Goal: Task Accomplishment & Management: Use online tool/utility

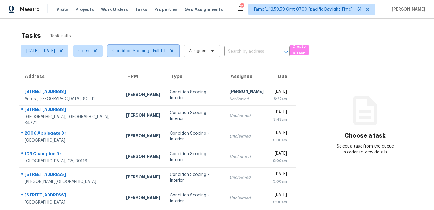
click at [166, 53] on span "Condition Scoping - Full + 1" at bounding box center [138, 51] width 53 height 6
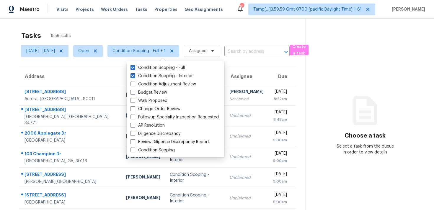
click at [157, 28] on div "Tasks 155 Results" at bounding box center [163, 35] width 284 height 15
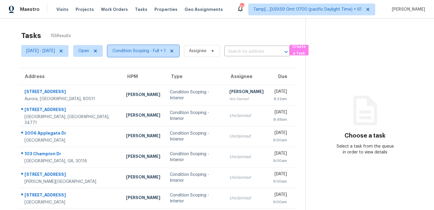
click at [150, 50] on span "Condition Scoping - Full + 1" at bounding box center [138, 51] width 53 height 6
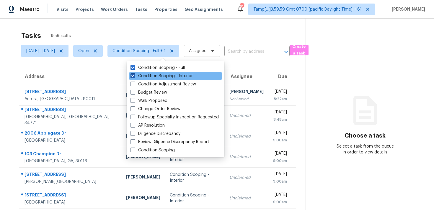
click at [157, 74] on label "Condition Scoping - Interior" at bounding box center [161, 76] width 62 height 6
click at [134, 74] on input "Condition Scoping - Interior" at bounding box center [132, 75] width 4 height 4
checkbox input "false"
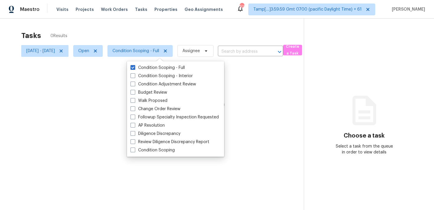
click at [154, 38] on div at bounding box center [217, 105] width 434 height 210
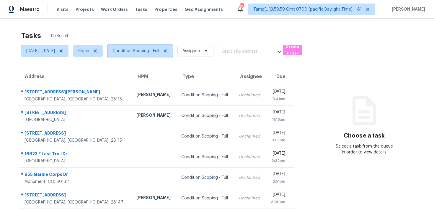
click at [159, 53] on span "Condition Scoping - Full" at bounding box center [135, 51] width 47 height 6
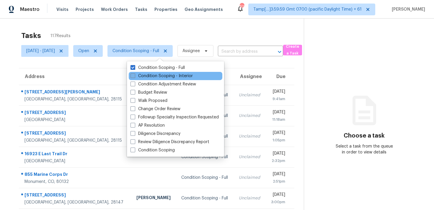
click at [173, 75] on label "Condition Scoping - Interior" at bounding box center [161, 76] width 62 height 6
click at [134, 75] on input "Condition Scoping - Interior" at bounding box center [132, 75] width 4 height 4
checkbox input "true"
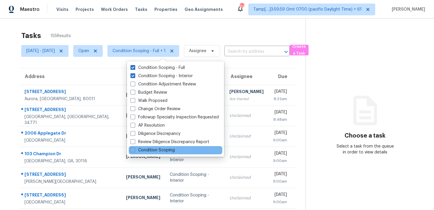
click at [176, 151] on div "Condition Scoping" at bounding box center [176, 150] width 94 height 8
click at [168, 151] on label "Condition Scoping" at bounding box center [152, 151] width 44 height 6
click at [134, 151] on input "Condition Scoping" at bounding box center [132, 150] width 4 height 4
checkbox input "true"
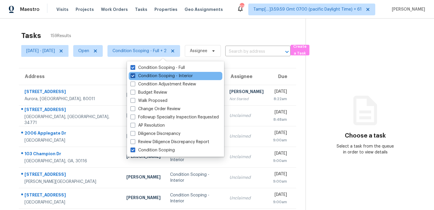
click at [161, 74] on label "Condition Scoping - Interior" at bounding box center [161, 76] width 62 height 6
click at [134, 74] on input "Condition Scoping - Interior" at bounding box center [132, 75] width 4 height 4
checkbox input "false"
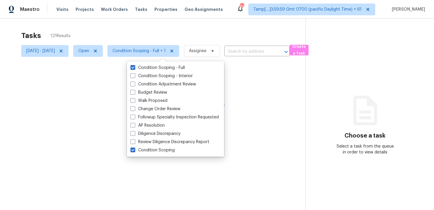
click at [161, 63] on div "Condition Scoping - Full Condition Scoping - Interior Condition Adjustment Revi…" at bounding box center [175, 109] width 97 height 96
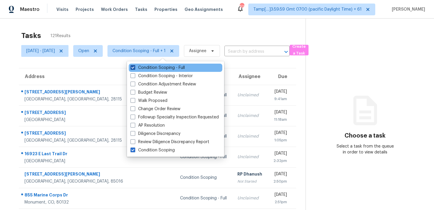
click at [162, 66] on label "Condition Scoping - Full" at bounding box center [157, 68] width 54 height 6
click at [134, 66] on input "Condition Scoping - Full" at bounding box center [132, 67] width 4 height 4
checkbox input "false"
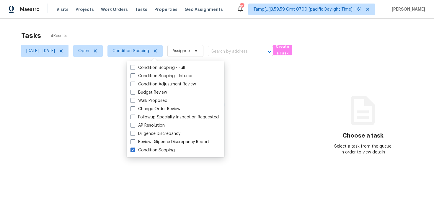
click at [160, 41] on div "Tasks 4 Results" at bounding box center [160, 35] width 279 height 15
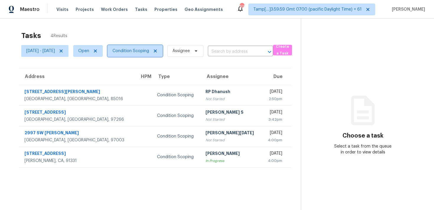
click at [149, 48] on span "Condition Scoping" at bounding box center [130, 51] width 37 height 6
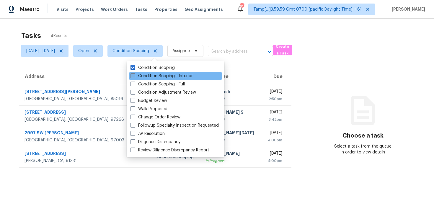
click at [167, 77] on label "Condition Scoping - Interior" at bounding box center [161, 76] width 62 height 6
click at [134, 77] on input "Condition Scoping - Interior" at bounding box center [132, 75] width 4 height 4
checkbox input "true"
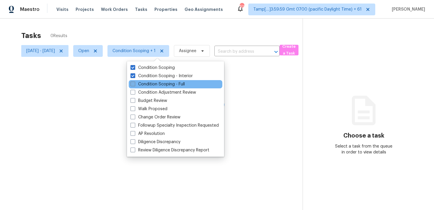
click at [168, 84] on label "Condition Scoping - Full" at bounding box center [157, 84] width 54 height 6
click at [134, 84] on input "Condition Scoping - Full" at bounding box center [132, 83] width 4 height 4
checkbox input "true"
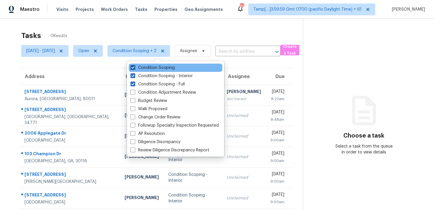
click at [165, 69] on label "Condition Scoping" at bounding box center [152, 68] width 44 height 6
click at [134, 69] on input "Condition Scoping" at bounding box center [132, 67] width 4 height 4
checkbox input "false"
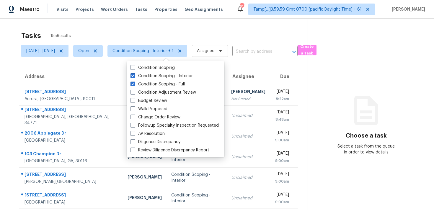
click at [163, 31] on div "Tasks 155 Results" at bounding box center [164, 35] width 286 height 15
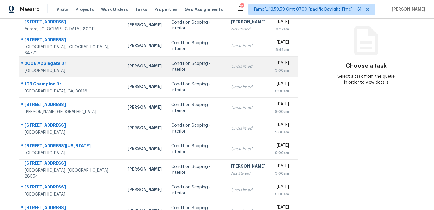
scroll to position [97, 0]
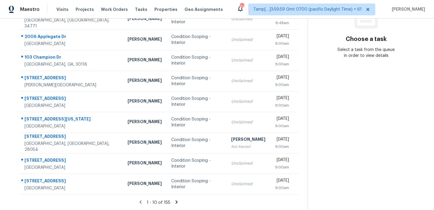
click at [179, 200] on icon at bounding box center [176, 202] width 5 height 5
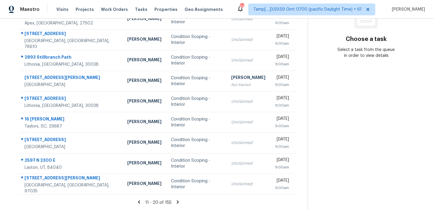
click at [179, 200] on icon at bounding box center [177, 202] width 5 height 5
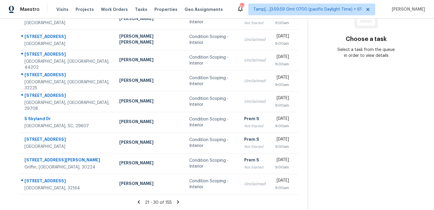
click at [179, 200] on icon at bounding box center [177, 202] width 5 height 5
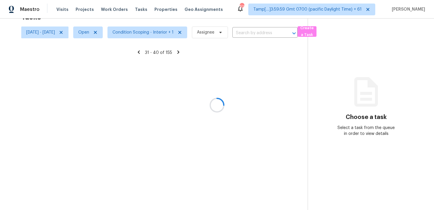
scroll to position [19, 0]
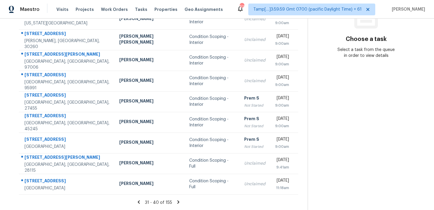
click at [179, 200] on icon at bounding box center [178, 202] width 5 height 5
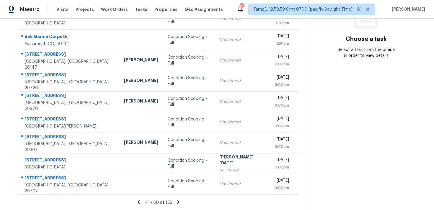
click at [179, 200] on icon at bounding box center [178, 202] width 5 height 5
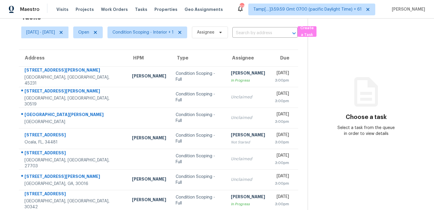
scroll to position [97, 0]
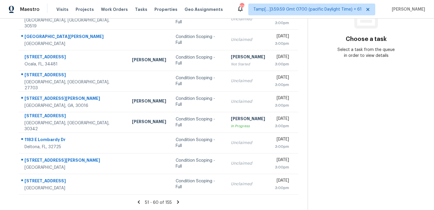
click at [179, 200] on icon at bounding box center [177, 202] width 5 height 5
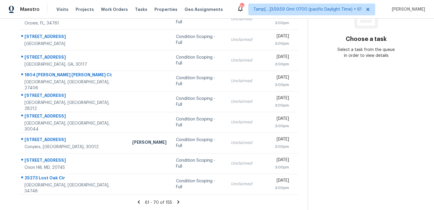
click at [141, 204] on icon at bounding box center [138, 202] width 5 height 5
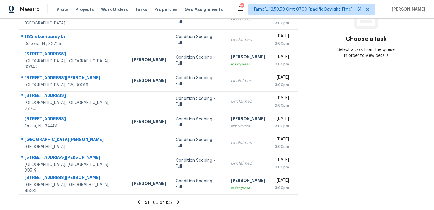
click at [141, 204] on icon at bounding box center [138, 202] width 5 height 5
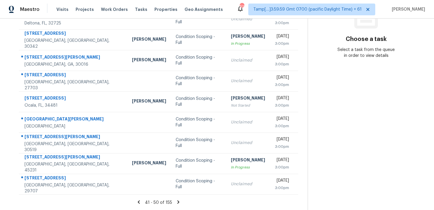
click at [141, 200] on icon at bounding box center [138, 202] width 5 height 5
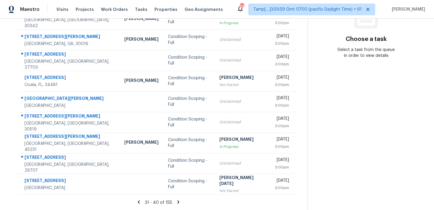
click at [140, 201] on icon at bounding box center [138, 202] width 5 height 5
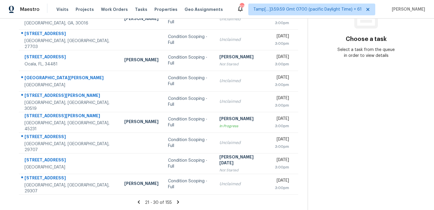
click at [181, 202] on icon at bounding box center [177, 202] width 5 height 5
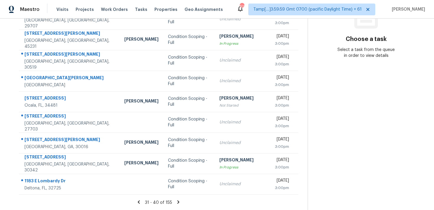
click at [179, 203] on icon at bounding box center [178, 202] width 2 height 3
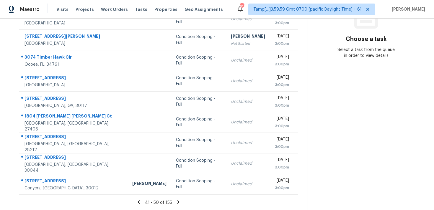
click at [179, 201] on icon at bounding box center [178, 202] width 2 height 3
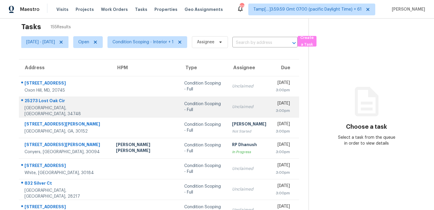
scroll to position [0, 0]
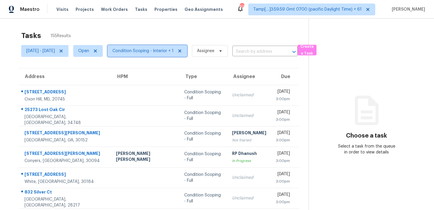
click at [173, 53] on span "Condition Scoping - Interior + 1" at bounding box center [142, 51] width 61 height 6
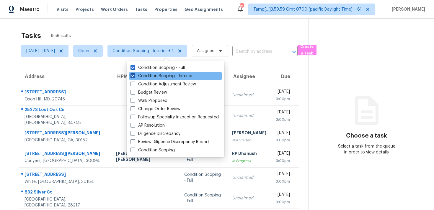
click at [178, 73] on label "Condition Scoping - Interior" at bounding box center [161, 76] width 62 height 6
click at [134, 73] on input "Condition Scoping - Interior" at bounding box center [132, 75] width 4 height 4
checkbox input "false"
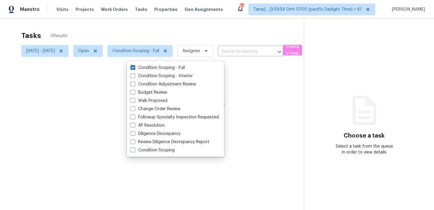
click at [189, 32] on div at bounding box center [217, 105] width 434 height 210
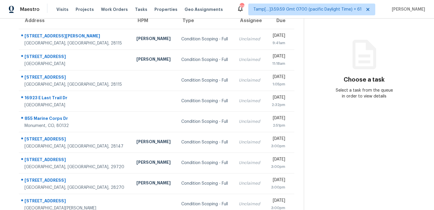
scroll to position [97, 0]
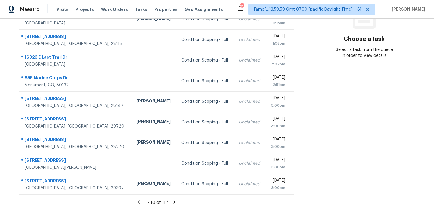
click at [176, 201] on icon at bounding box center [174, 202] width 5 height 5
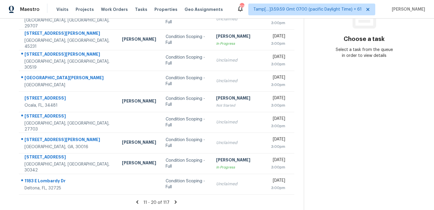
click at [176, 201] on icon at bounding box center [176, 202] width 2 height 3
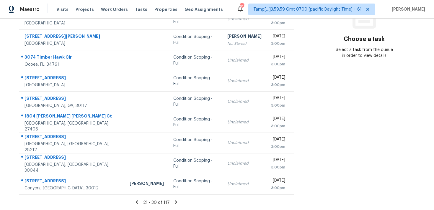
click at [176, 201] on icon at bounding box center [176, 202] width 2 height 3
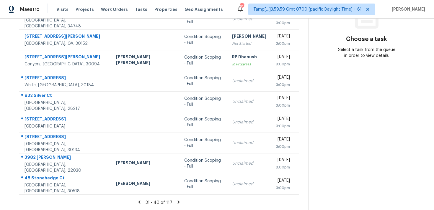
click at [176, 201] on icon at bounding box center [178, 202] width 5 height 5
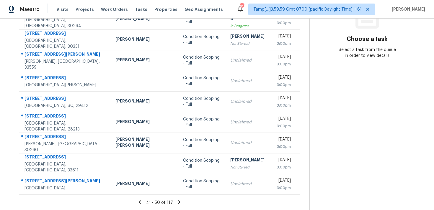
click at [178, 201] on icon at bounding box center [179, 202] width 2 height 3
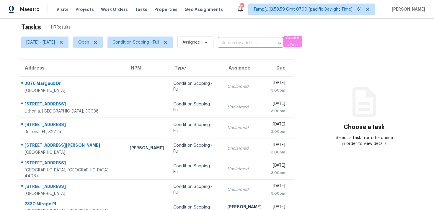
scroll to position [0, 0]
